Goal: Task Accomplishment & Management: Use online tool/utility

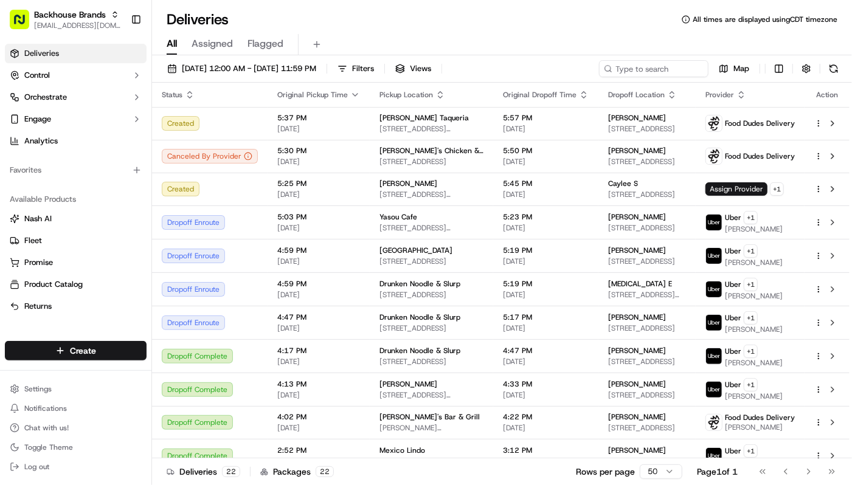
click at [548, 40] on div "All Assigned Flagged" at bounding box center [502, 44] width 700 height 21
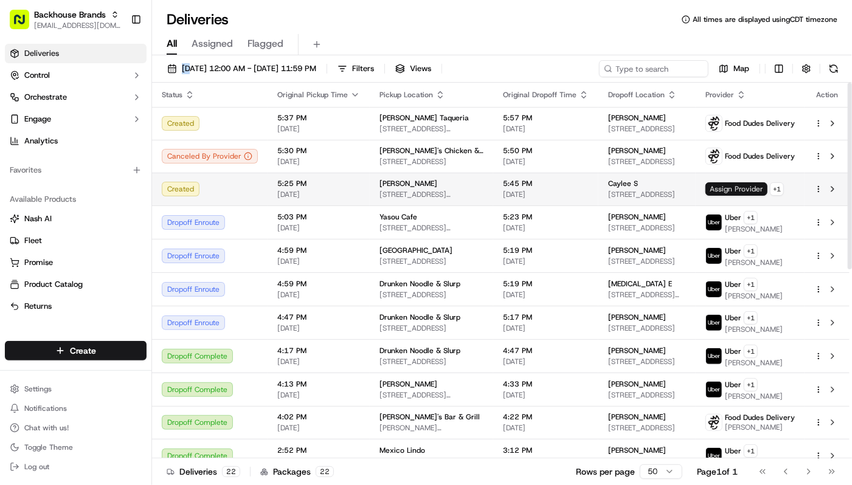
click at [735, 189] on span "Assign Provider" at bounding box center [737, 188] width 62 height 13
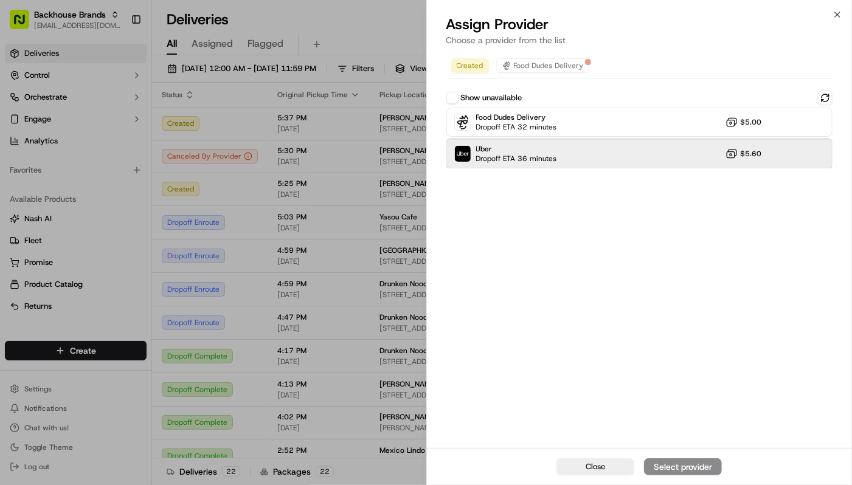
click at [588, 152] on div "Uber Dropoff ETA 36 minutes $5.60" at bounding box center [639, 153] width 387 height 29
click at [690, 465] on div "Assign Provider" at bounding box center [683, 467] width 60 height 12
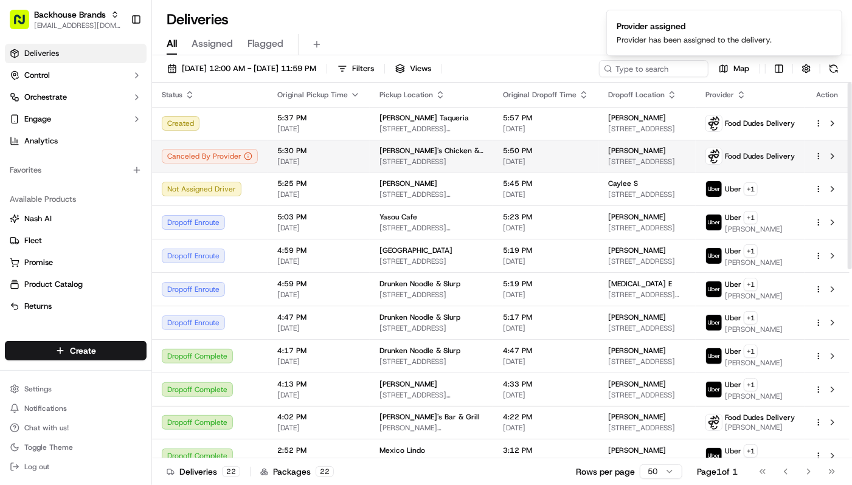
click at [439, 151] on span "[PERSON_NAME]'s Chicken & Wings" at bounding box center [432, 151] width 104 height 10
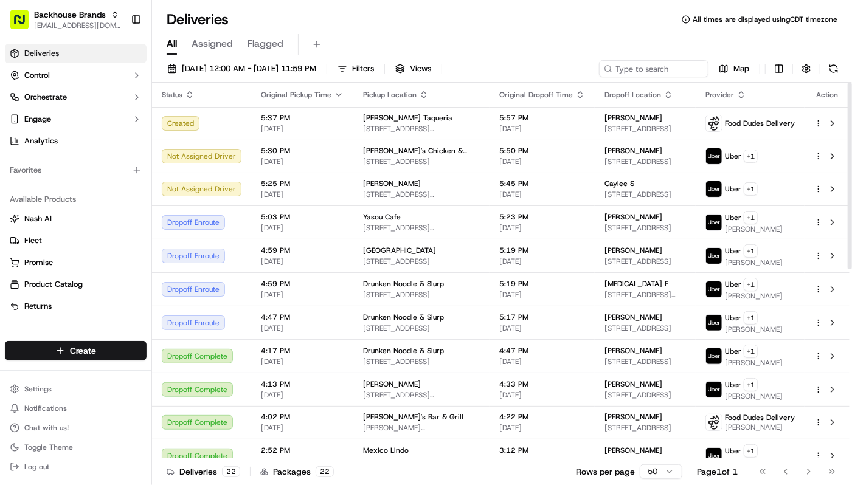
click at [540, 40] on div "All Assigned Flagged" at bounding box center [502, 44] width 700 height 21
click at [553, 27] on div "Deliveries All times are displayed using CDT timezone" at bounding box center [502, 19] width 700 height 19
